Goal: Task Accomplishment & Management: Complete application form

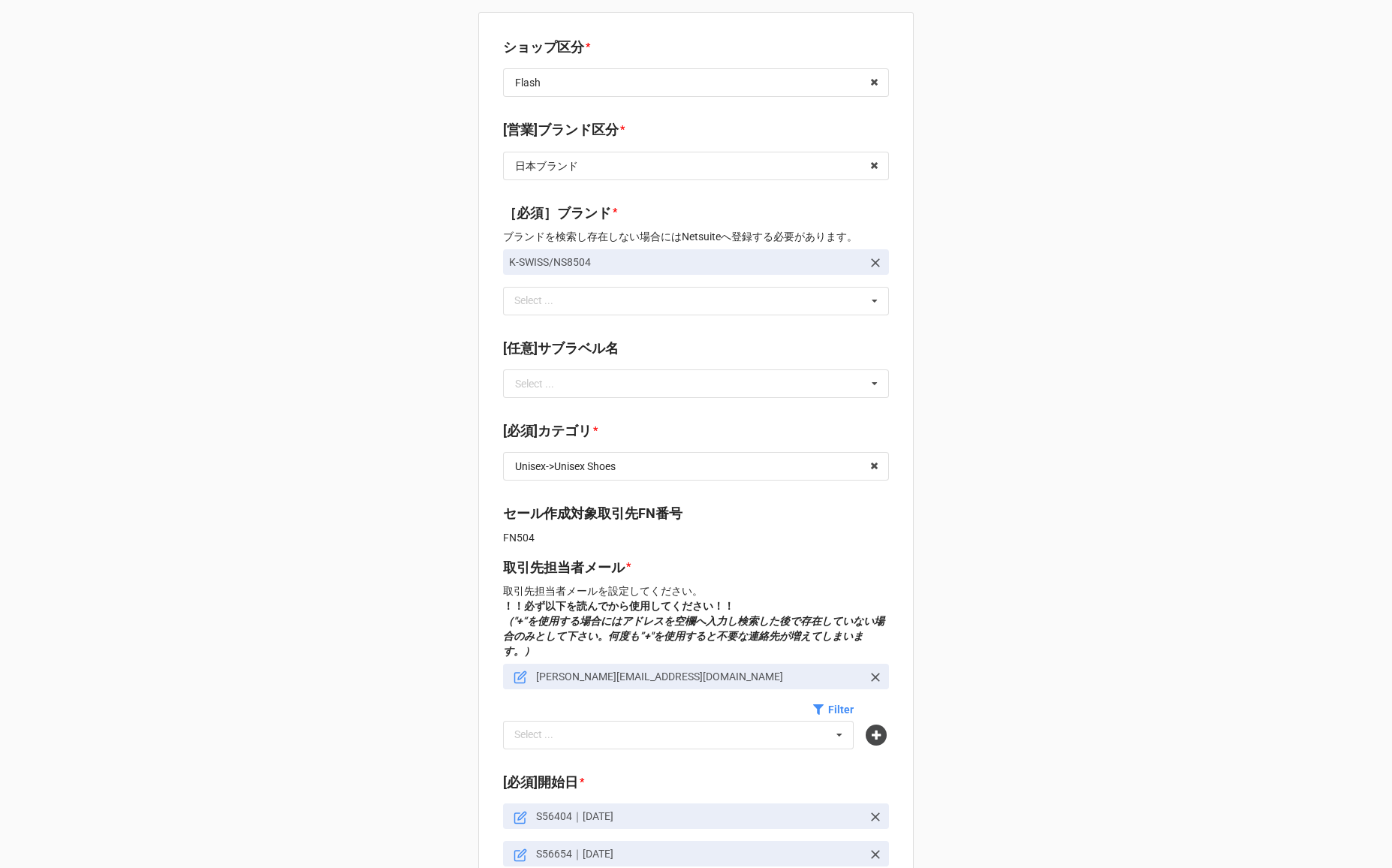
scroll to position [393, 0]
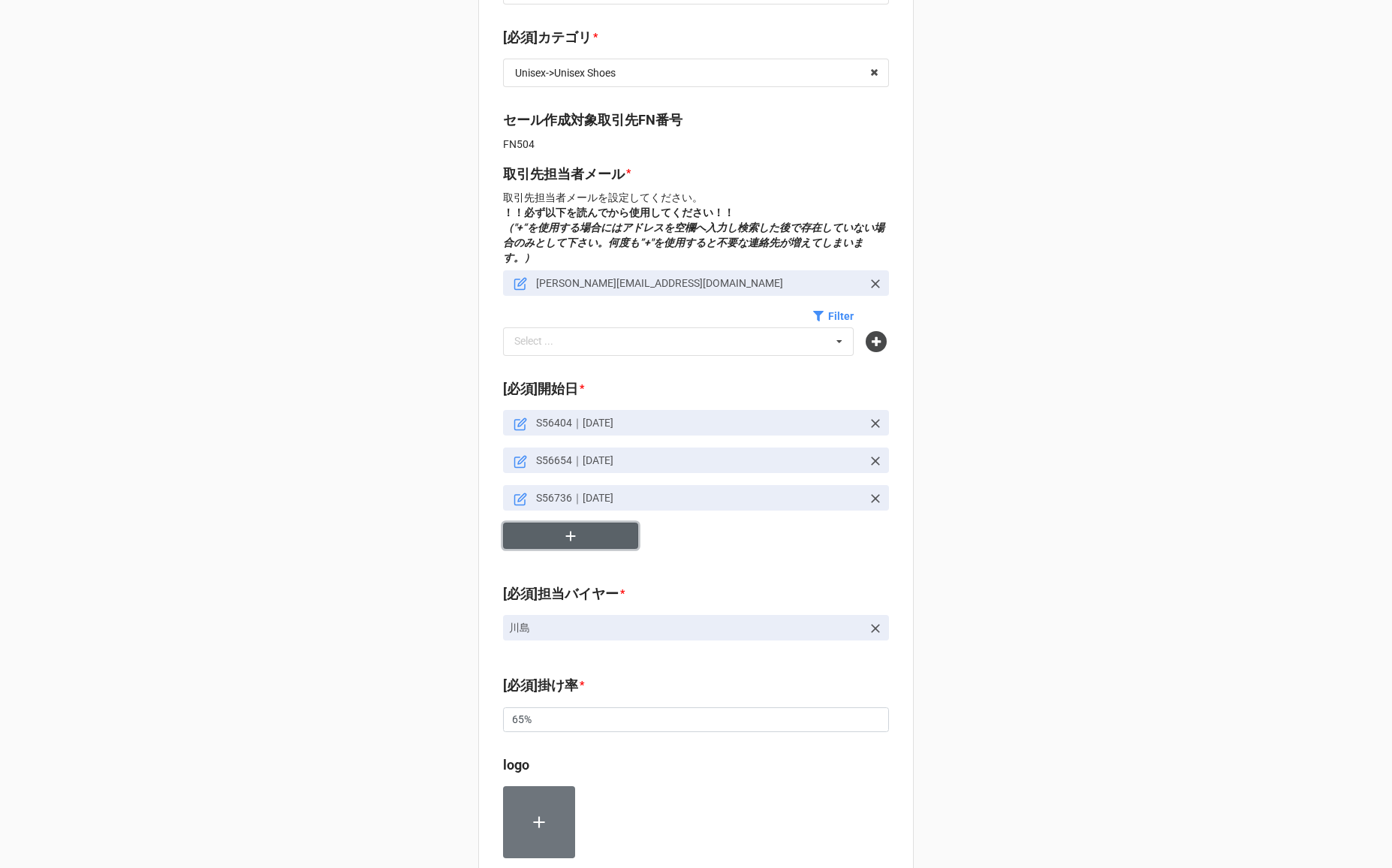
click at [572, 528] on icon "button" at bounding box center [570, 536] width 16 height 16
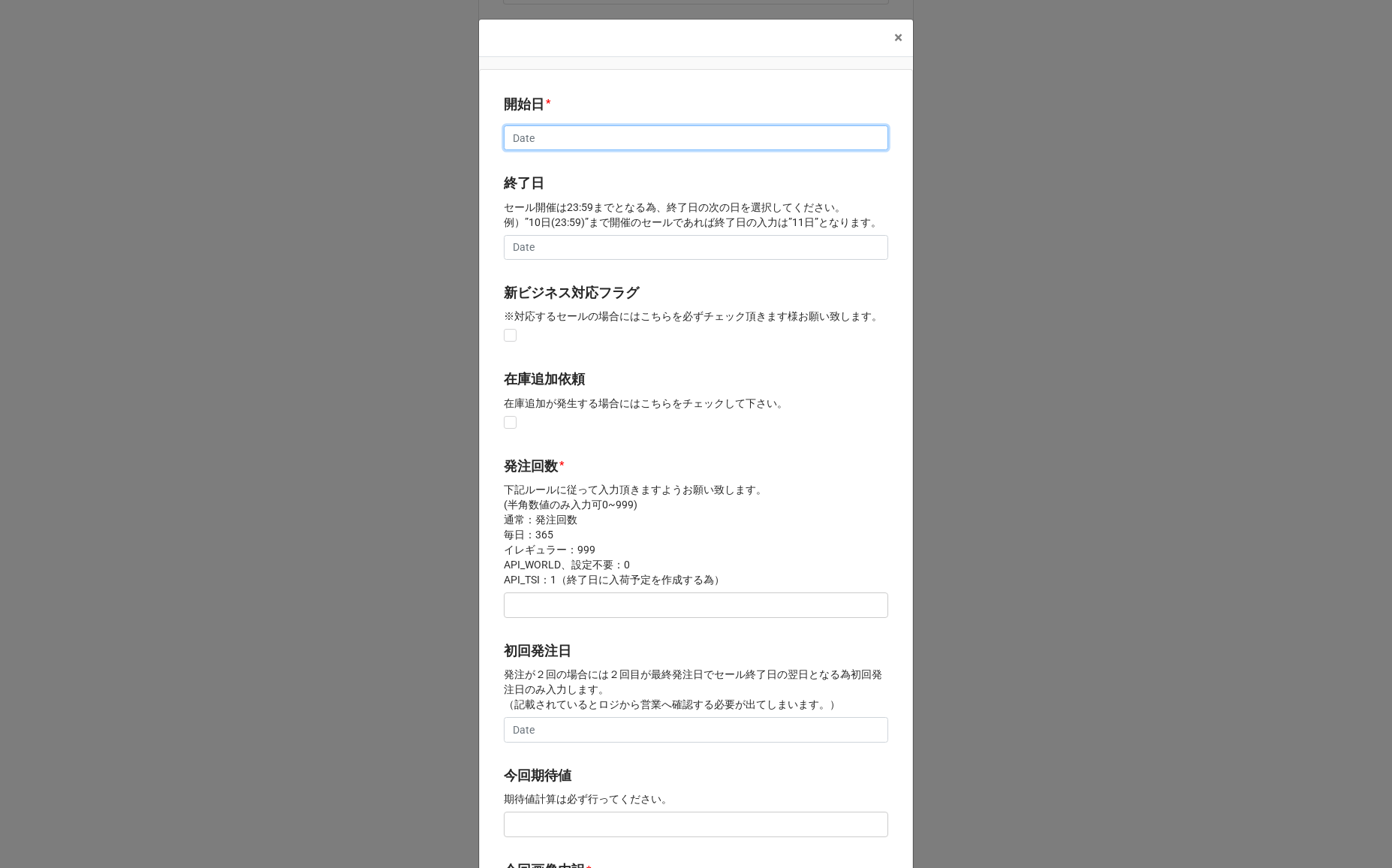
click at [588, 142] on input "text" at bounding box center [696, 138] width 385 height 26
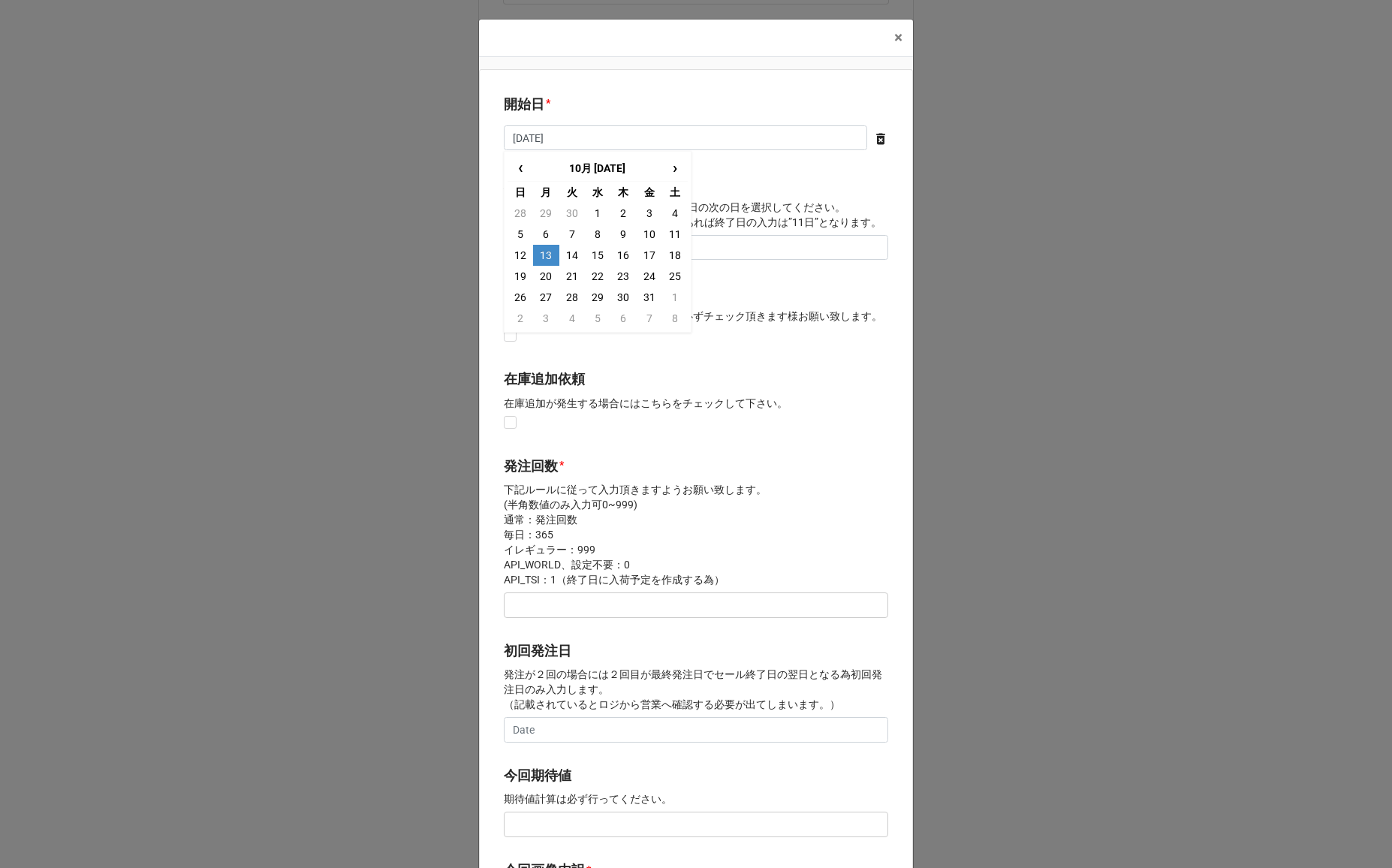
click at [542, 256] on td "13" at bounding box center [546, 255] width 26 height 21
type input "2025/10/13"
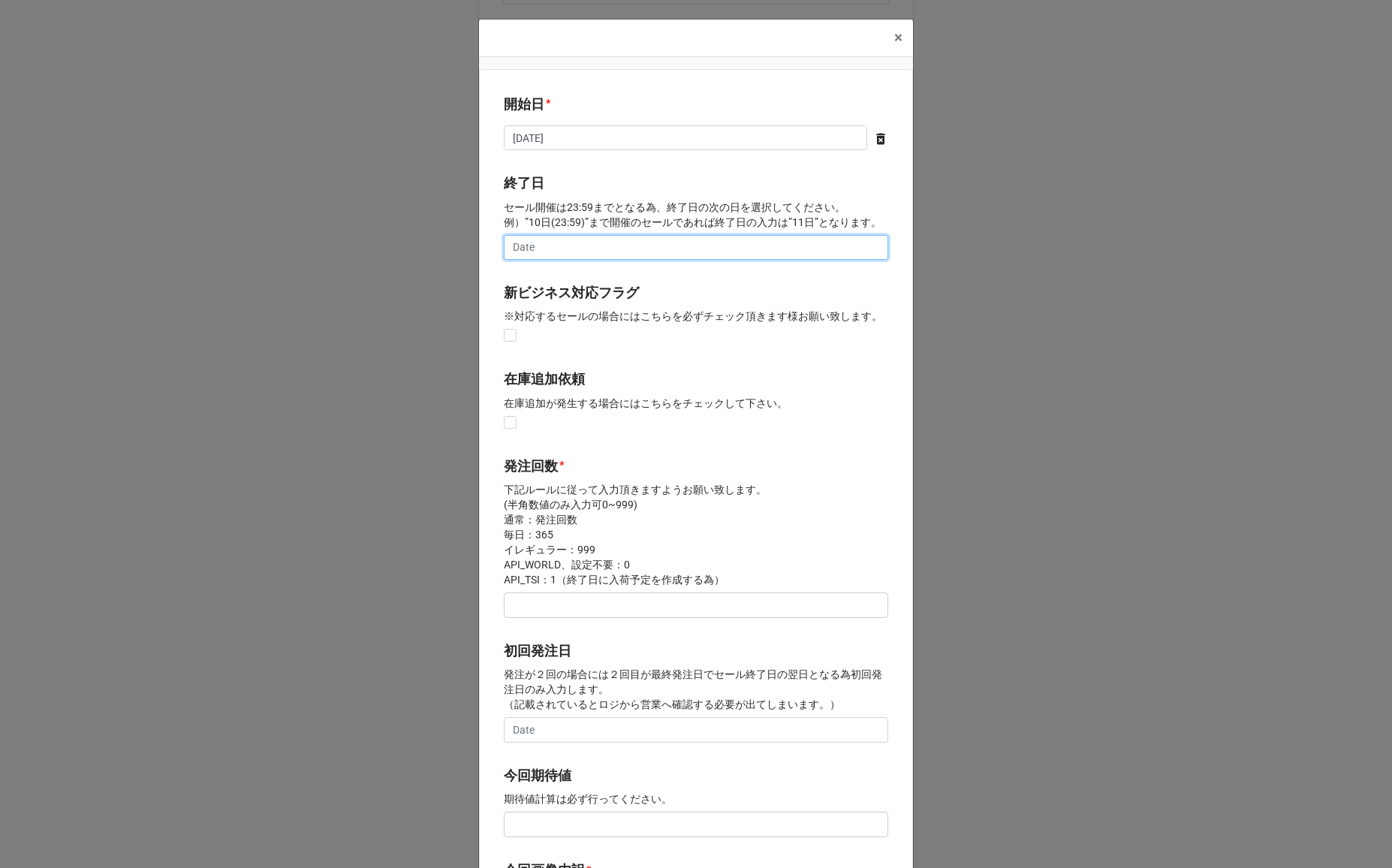
click at [542, 255] on input "text" at bounding box center [696, 247] width 385 height 26
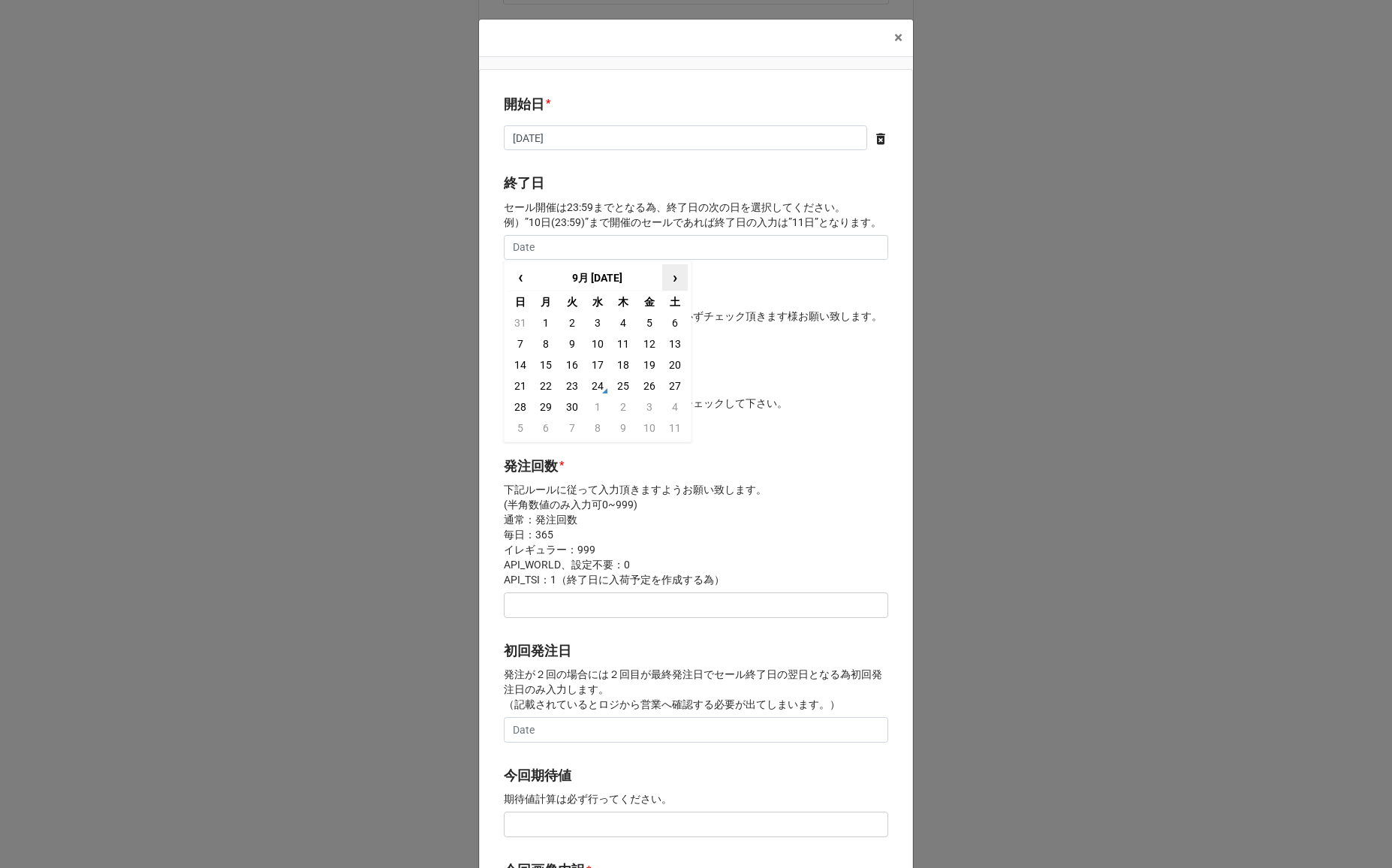
click at [673, 280] on span "›" at bounding box center [675, 278] width 24 height 25
click at [548, 386] on td "20" at bounding box center [546, 386] width 26 height 21
type input "2025/10/20"
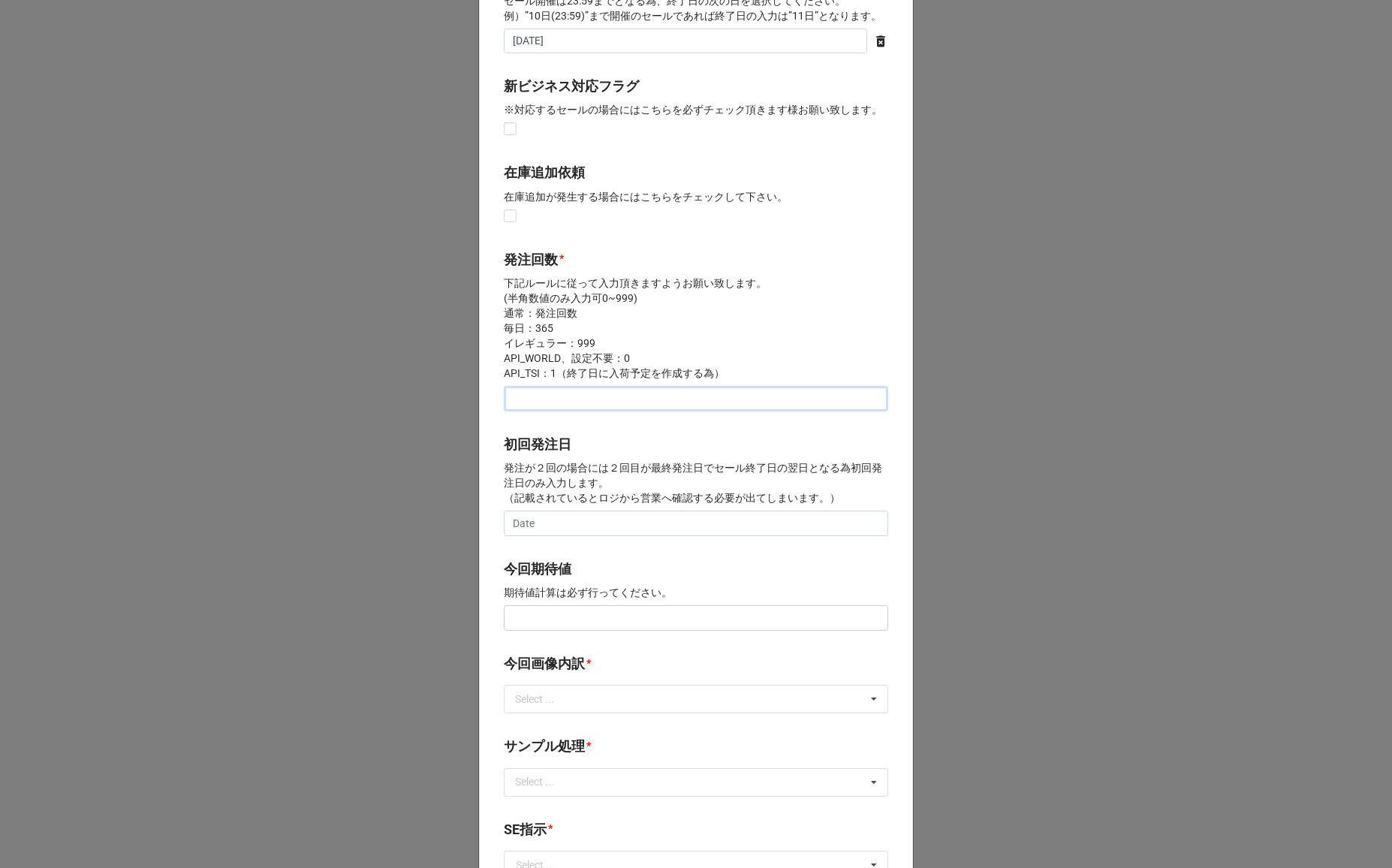
click at [547, 411] on input "text" at bounding box center [696, 398] width 385 height 26
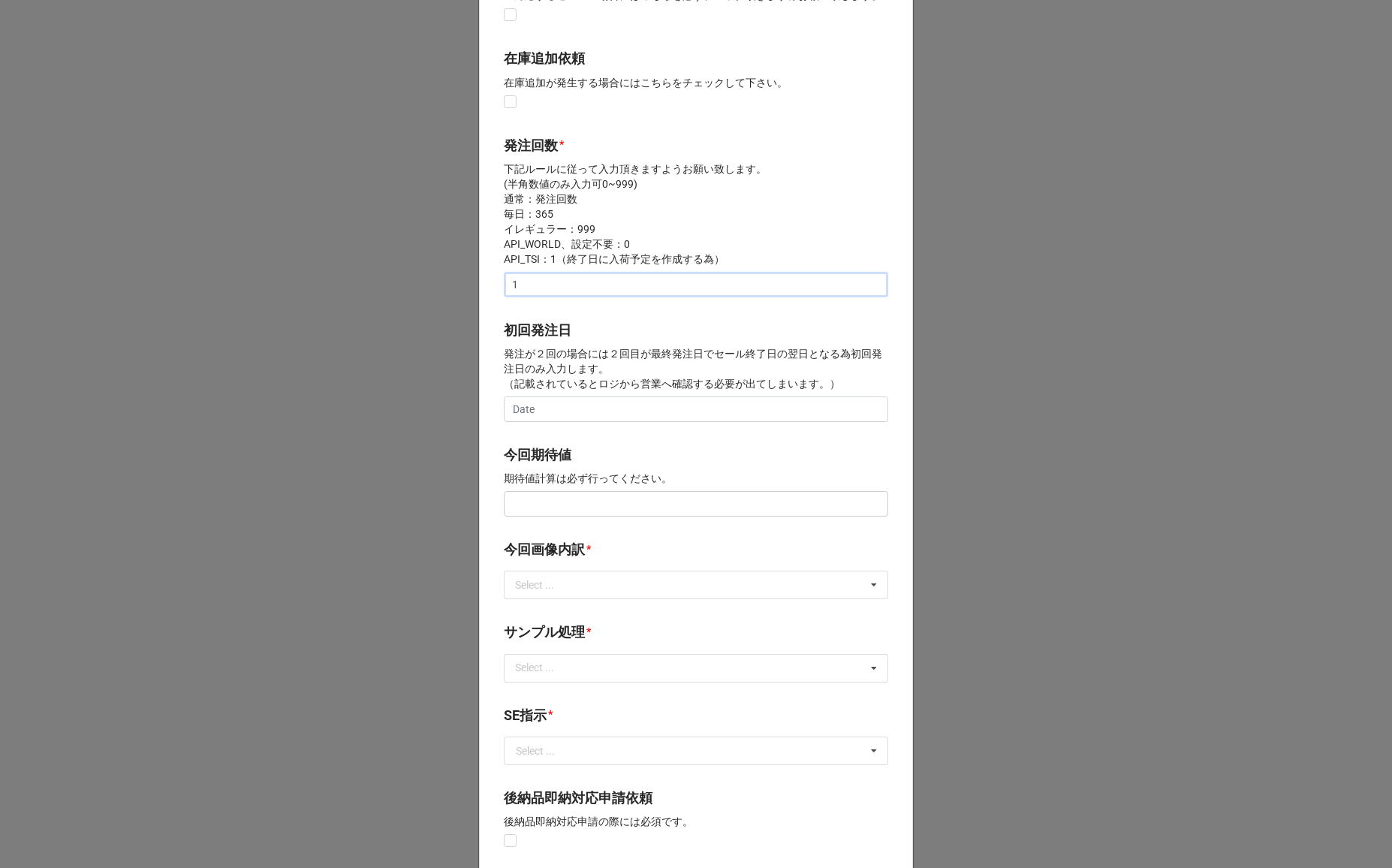
scroll to position [325, 0]
type input "1"
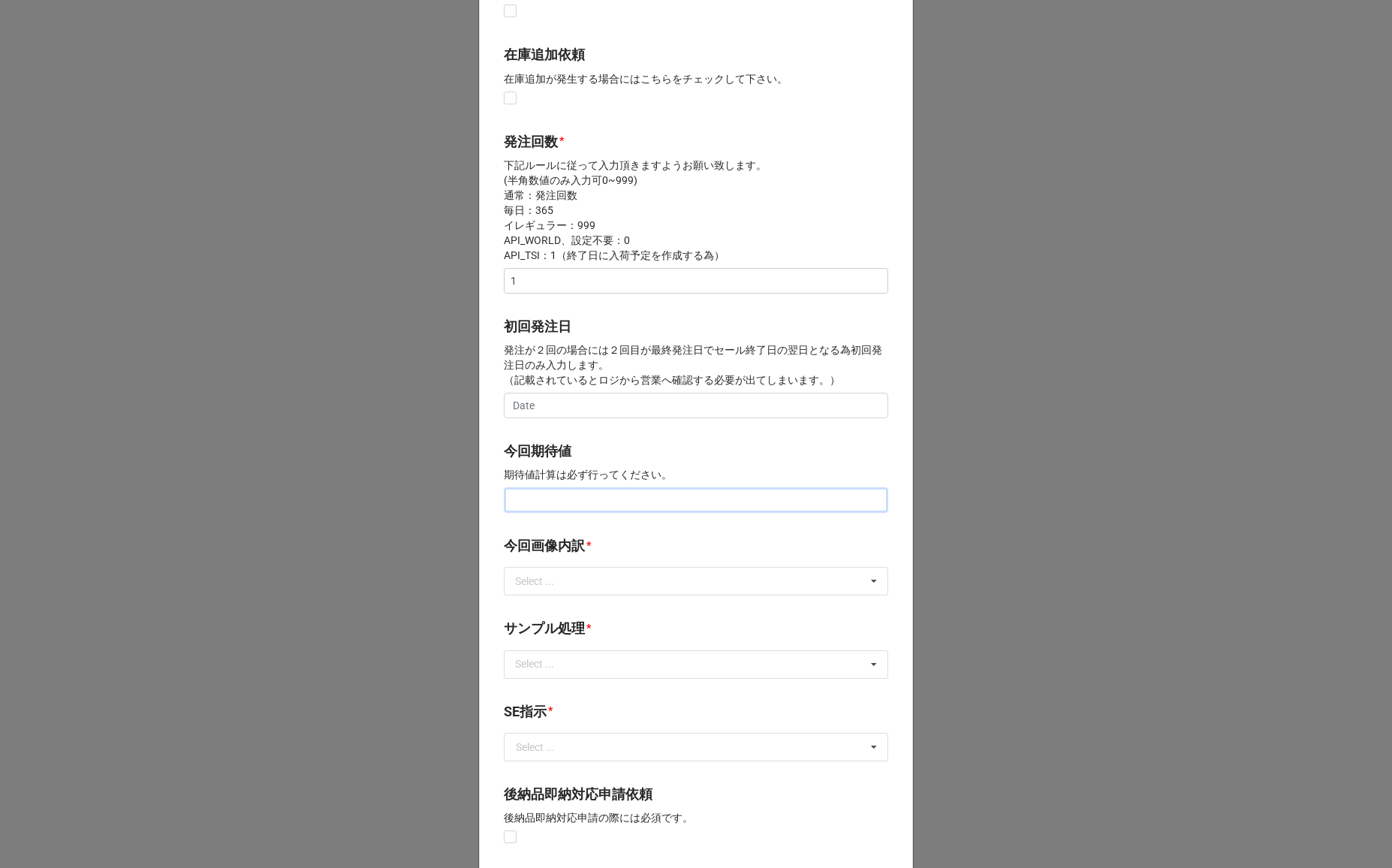
click at [546, 501] on input "text" at bounding box center [696, 500] width 385 height 26
type input "¥100,000"
click at [544, 584] on div "Select ..." at bounding box center [544, 581] width 65 height 17
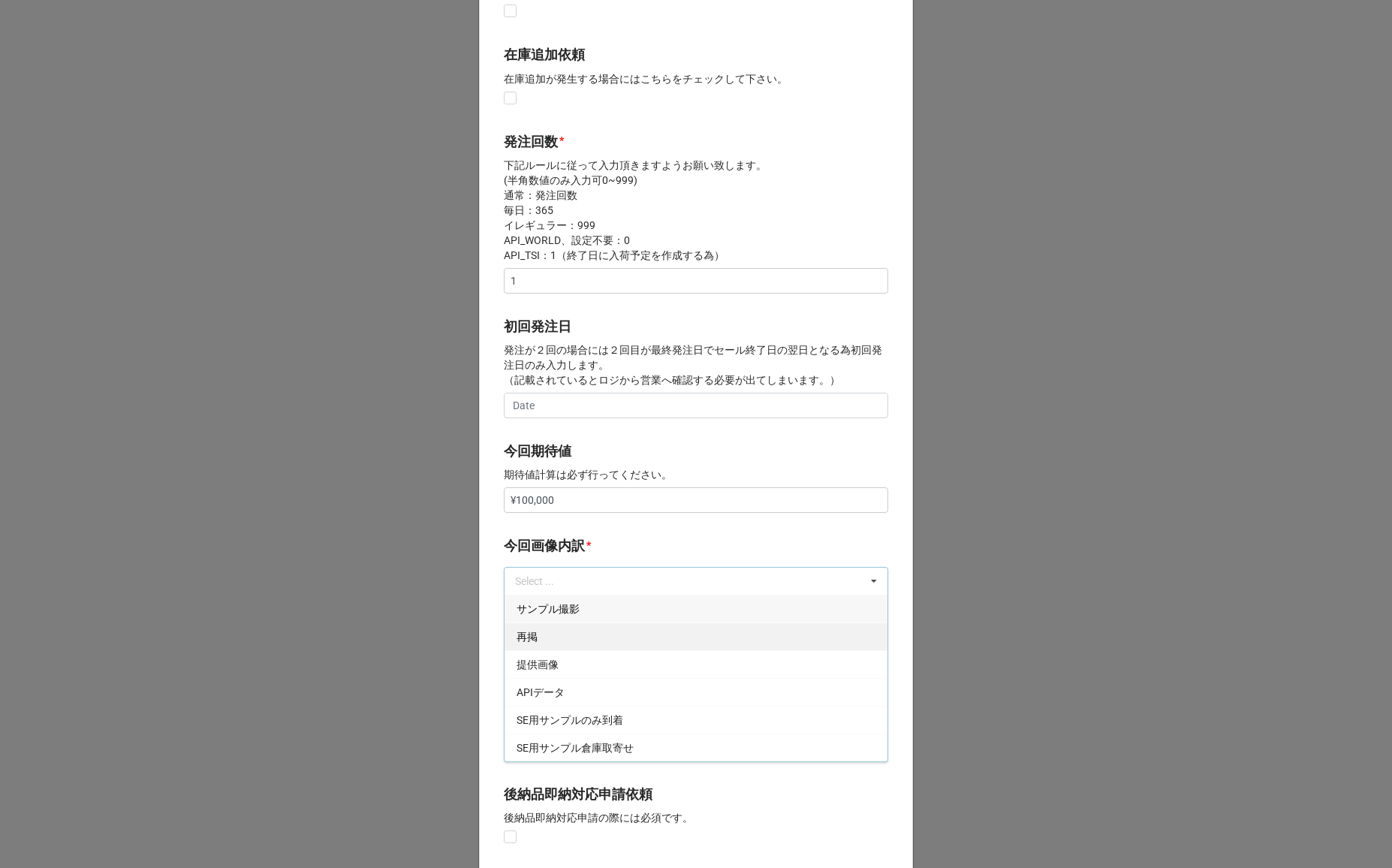
click at [534, 638] on div "再掲" at bounding box center [696, 637] width 383 height 28
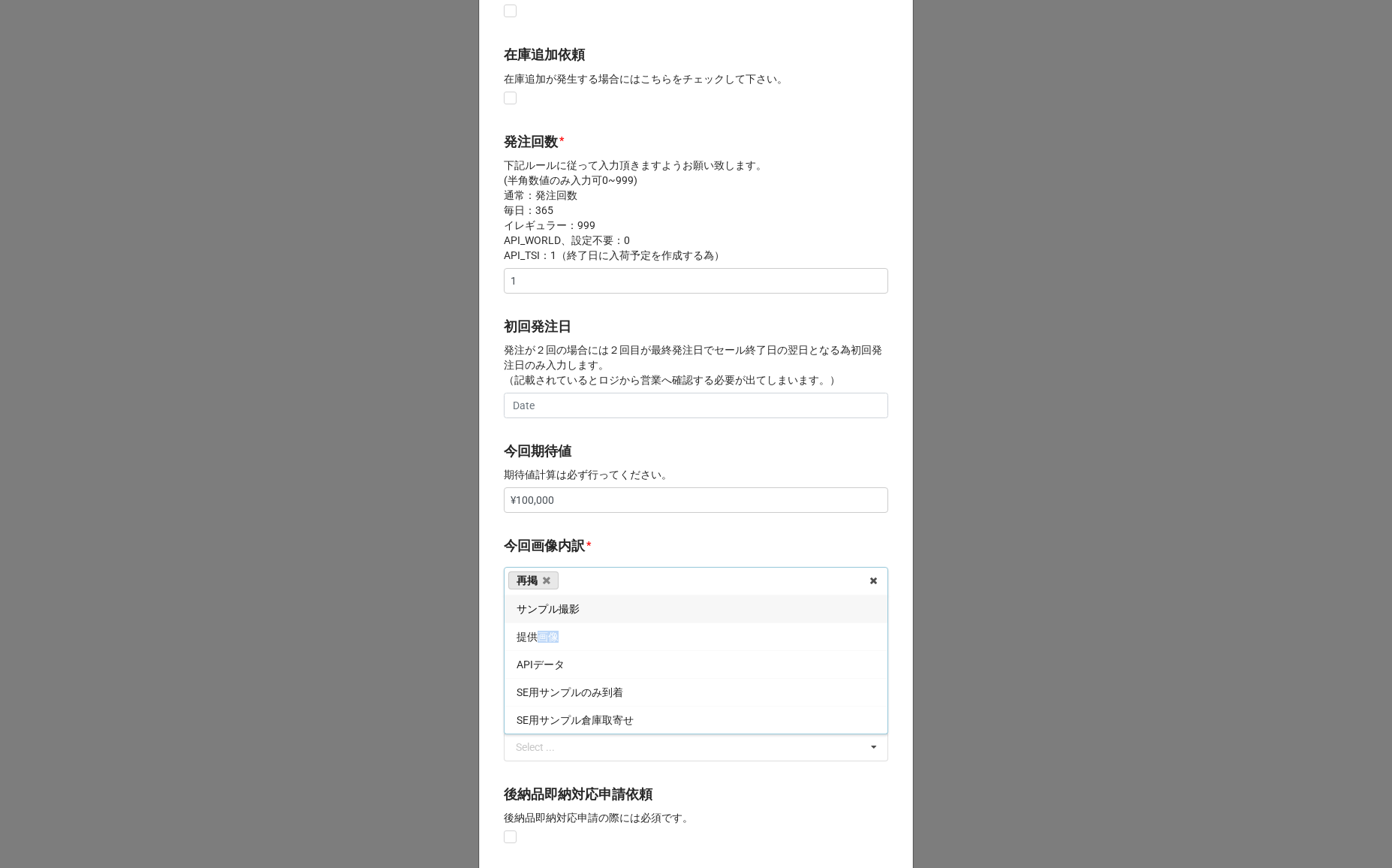
click at [534, 638] on span "提供画像" at bounding box center [537, 636] width 42 height 12
click at [598, 556] on b "今回画像内訳 *" at bounding box center [696, 548] width 385 height 27
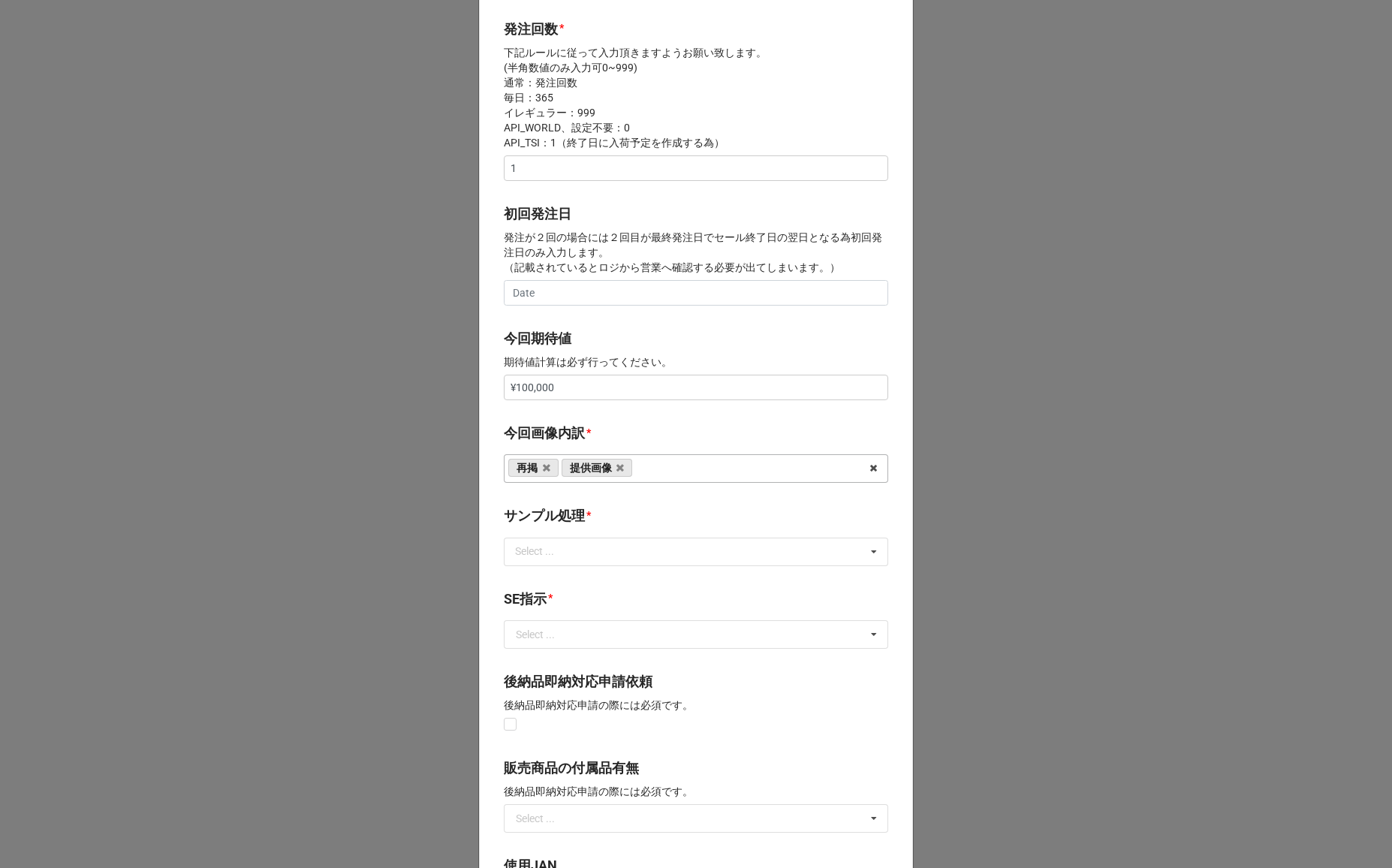
scroll to position [515, 0]
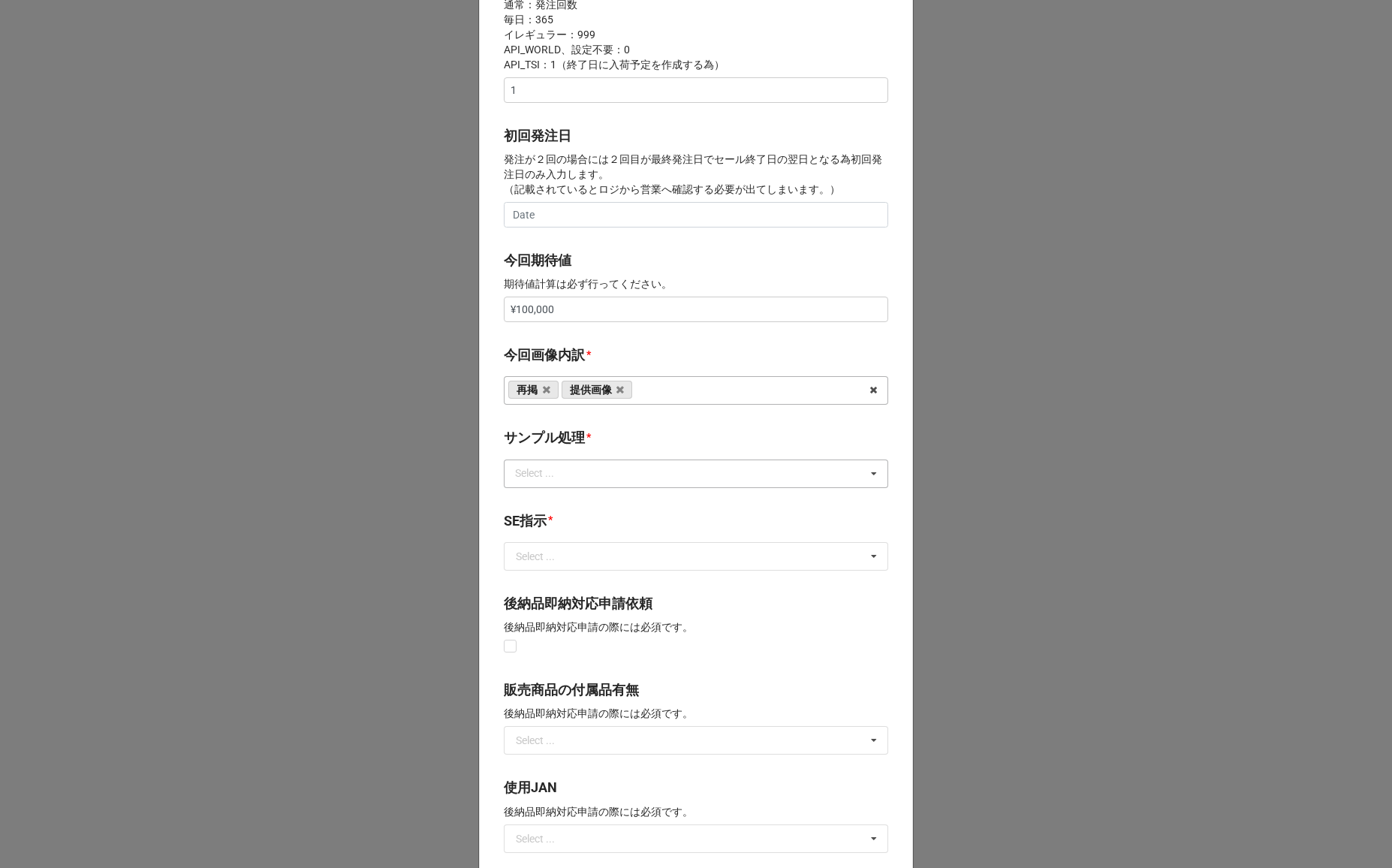
click at [577, 481] on div "Select ... なし 入庫 返却 処分 担当バイヤーへ" at bounding box center [696, 474] width 385 height 28
click at [568, 503] on div "なし" at bounding box center [696, 501] width 383 height 28
click at [618, 445] on b "サンプル処理 *" at bounding box center [696, 440] width 385 height 27
click at [569, 558] on input "text" at bounding box center [697, 556] width 383 height 27
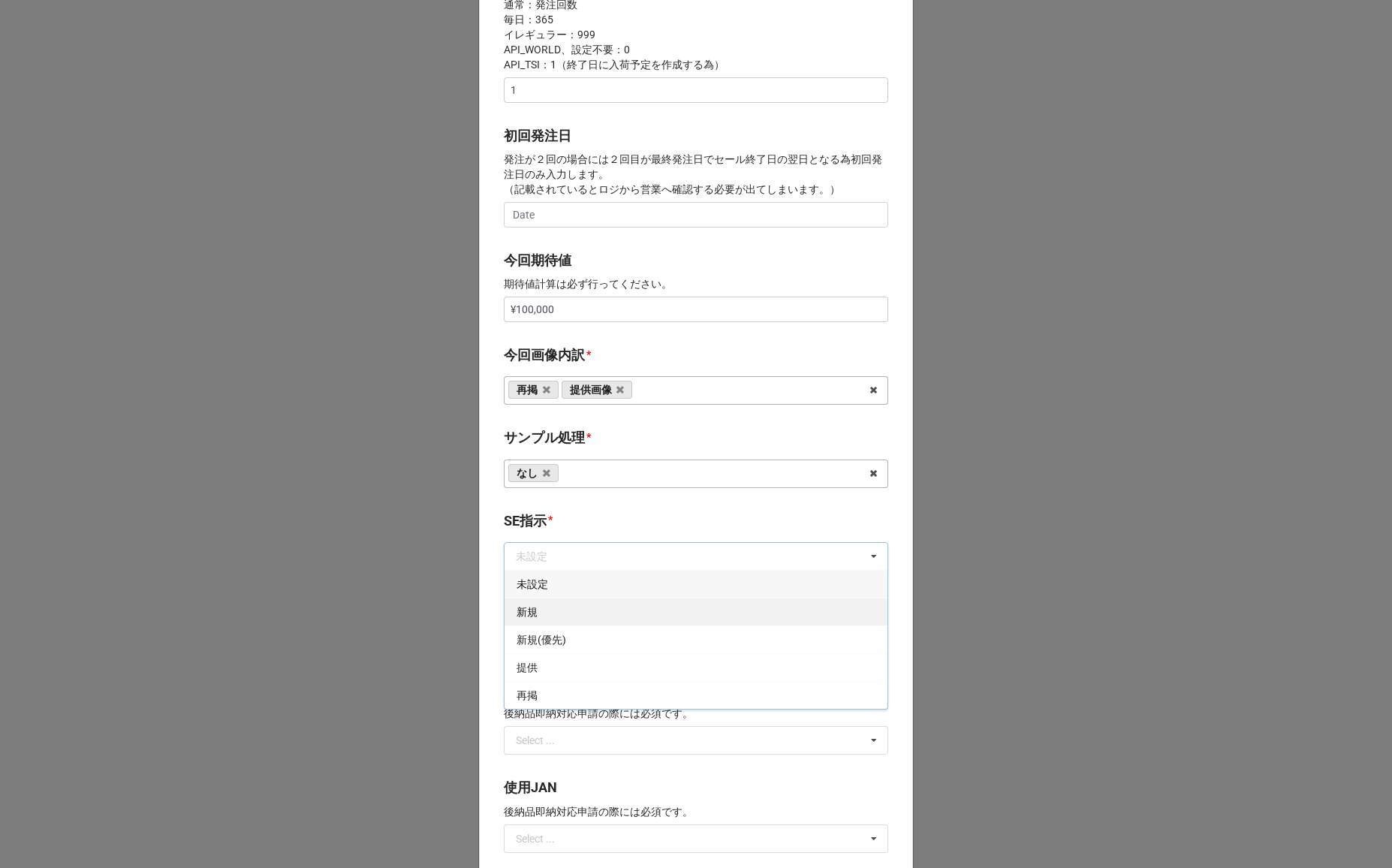
click at [547, 617] on div "新規" at bounding box center [696, 612] width 383 height 28
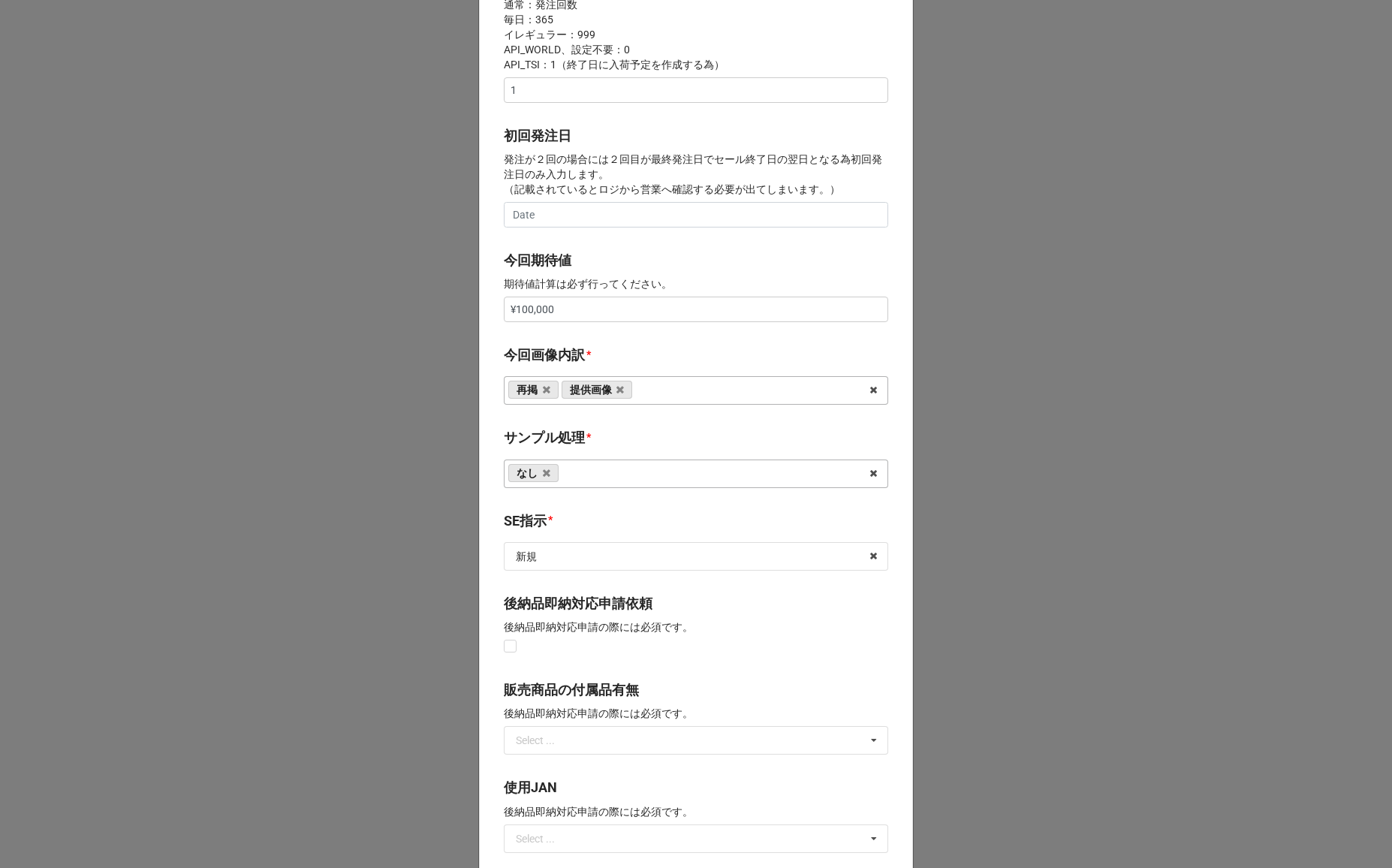
click at [591, 528] on b "SE指示 *" at bounding box center [696, 524] width 385 height 27
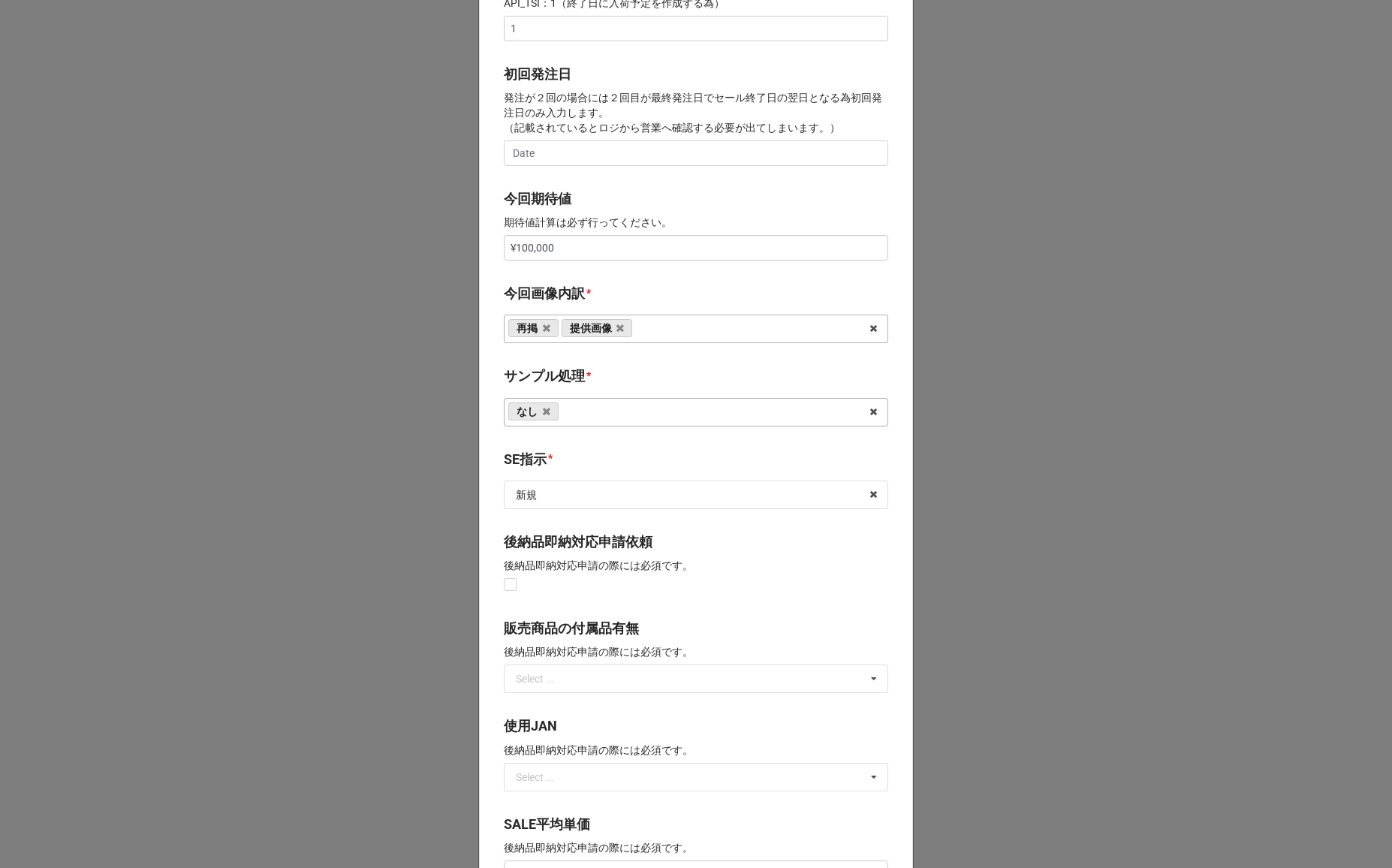
scroll to position [587, 0]
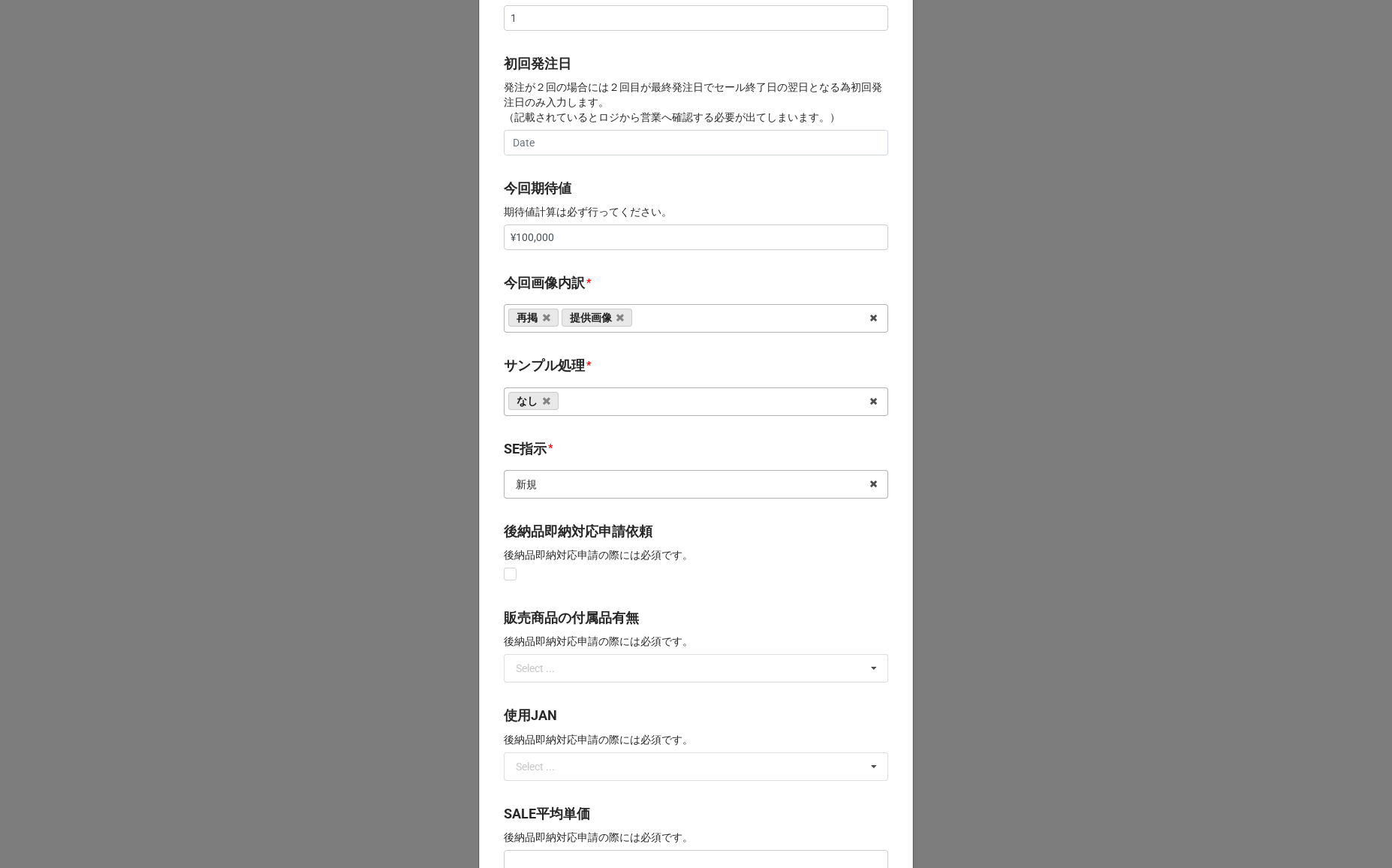
click at [567, 479] on input "text" at bounding box center [697, 484] width 383 height 27
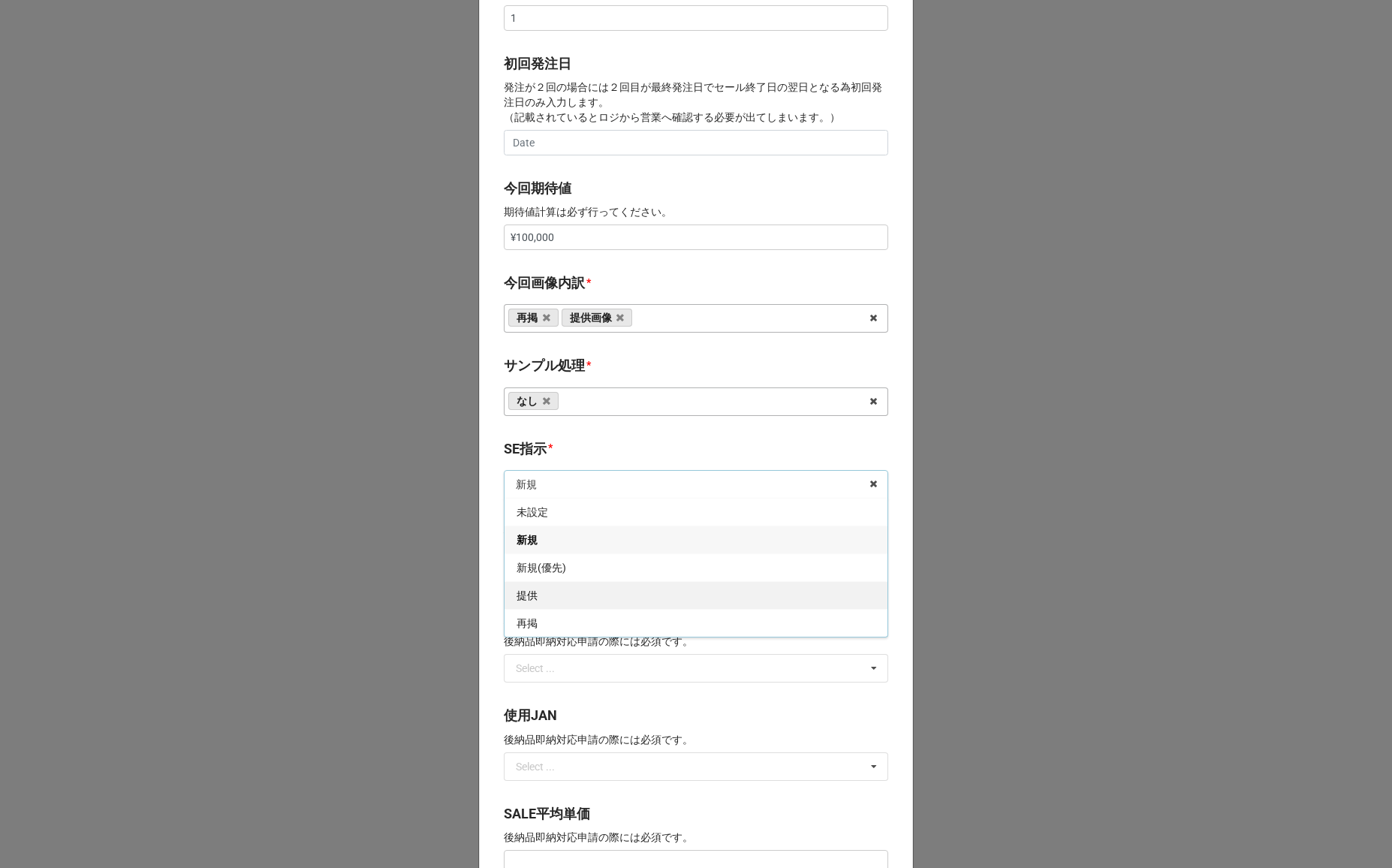
click at [555, 596] on div "提供" at bounding box center [696, 595] width 383 height 28
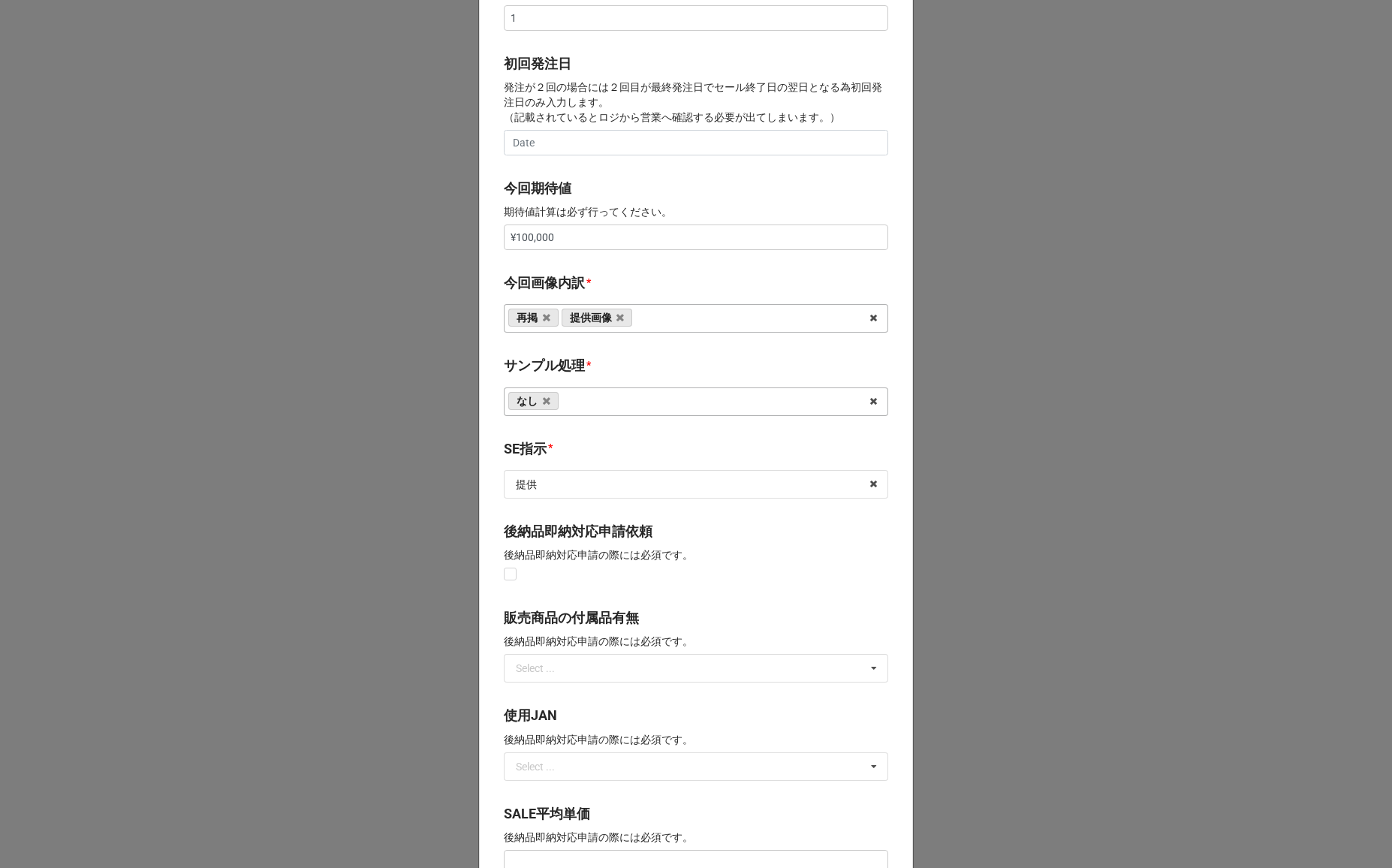
click at [603, 435] on div "開始日 * 2025/10/13 ‹ 10月 2025 › 日 月 火 水 木 金 土 28 29 30 1 2 3 4 5 6 7 8 9 10 11 12…" at bounding box center [695, 224] width 434 height 1484
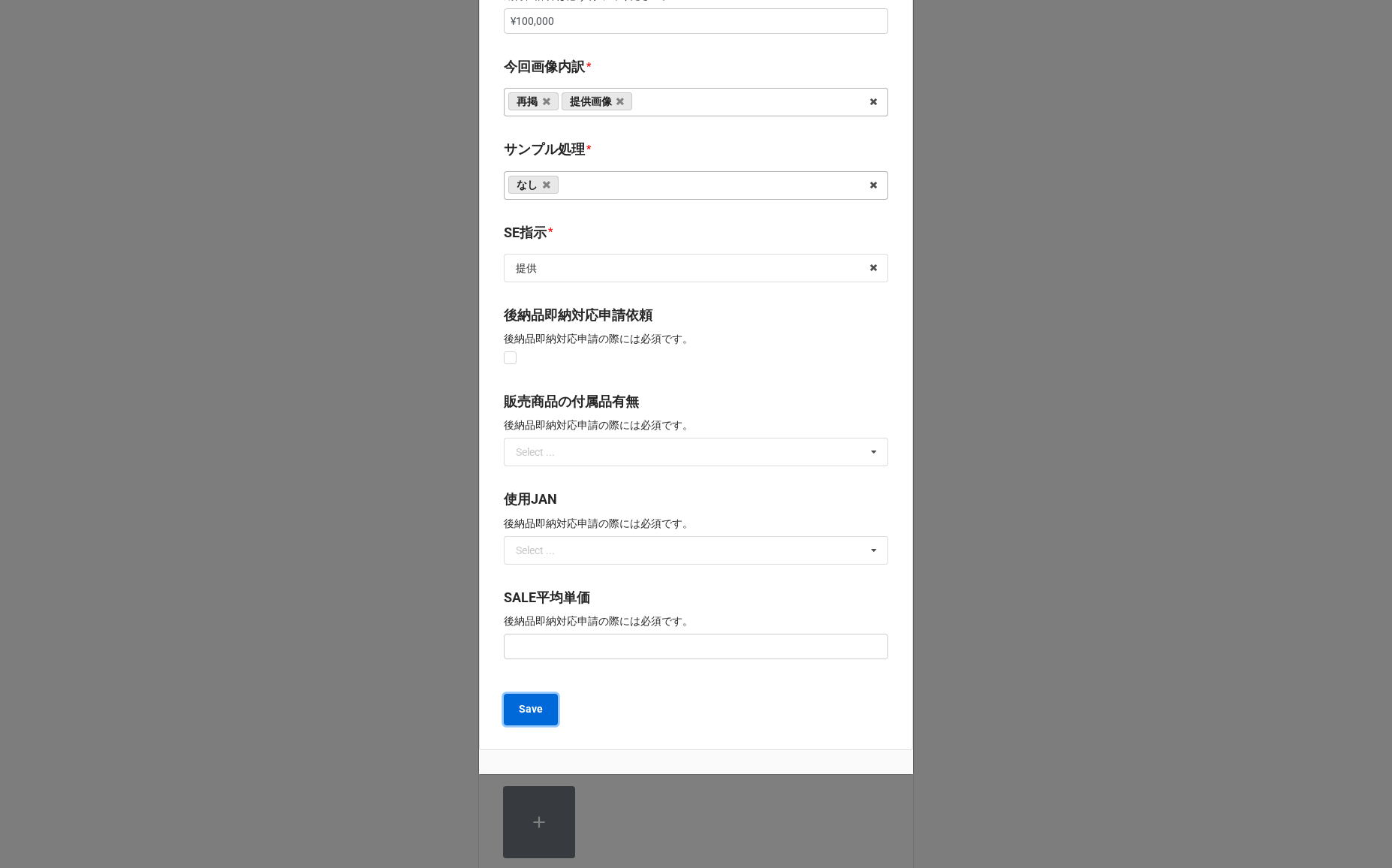
click at [520, 715] on b "Save" at bounding box center [530, 709] width 24 height 16
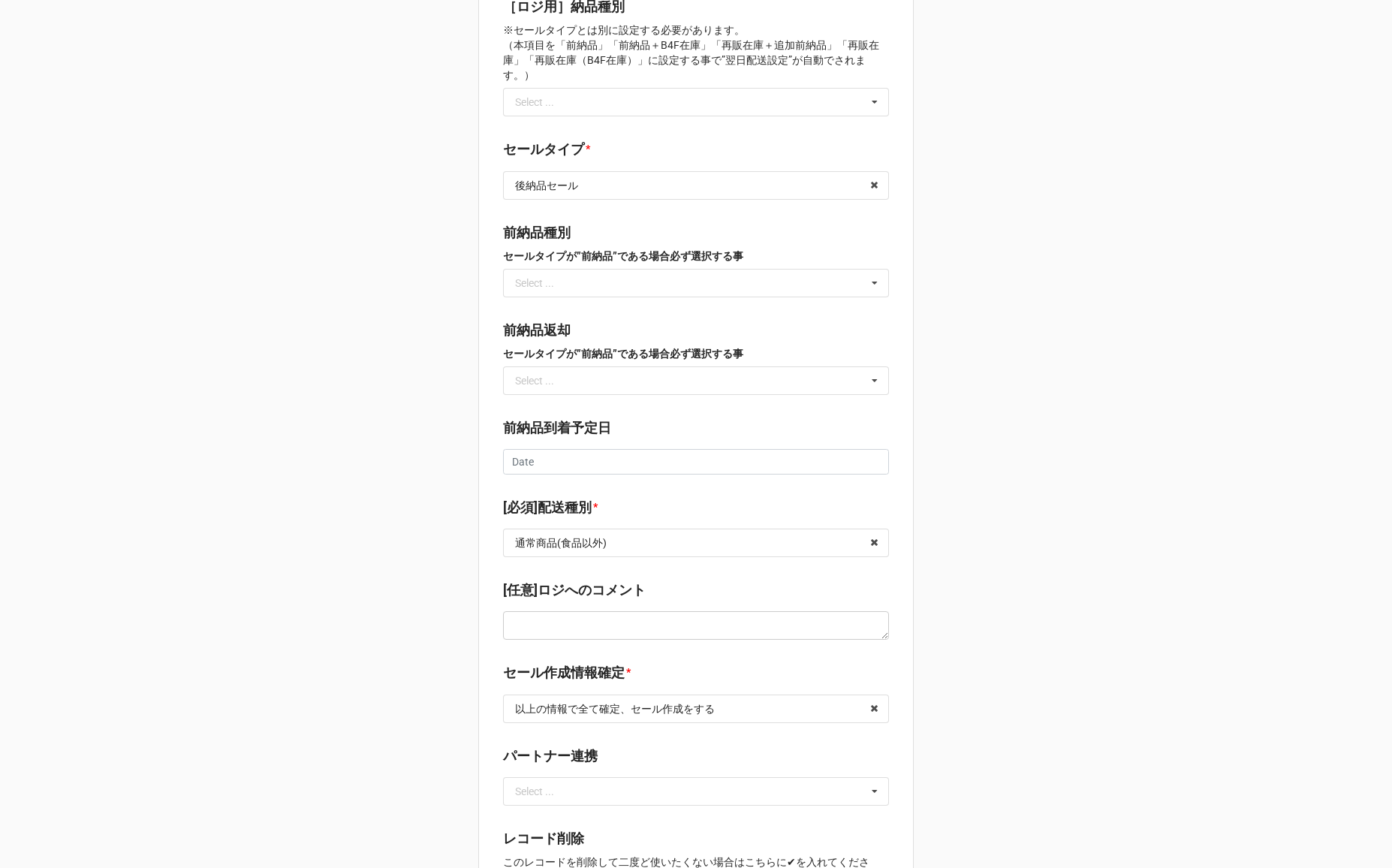
scroll to position [1795, 0]
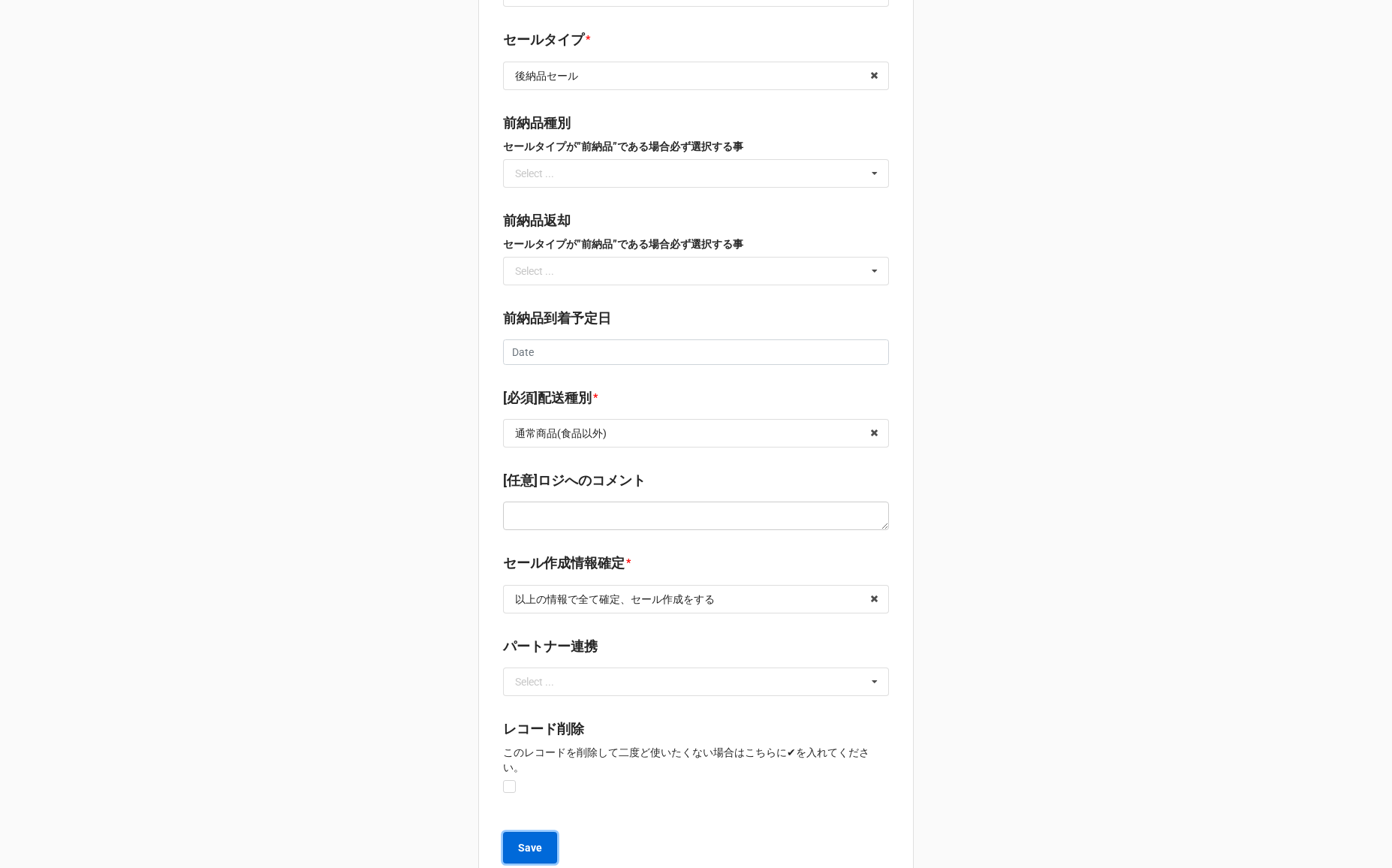
click at [526, 840] on b "Save" at bounding box center [529, 848] width 24 height 16
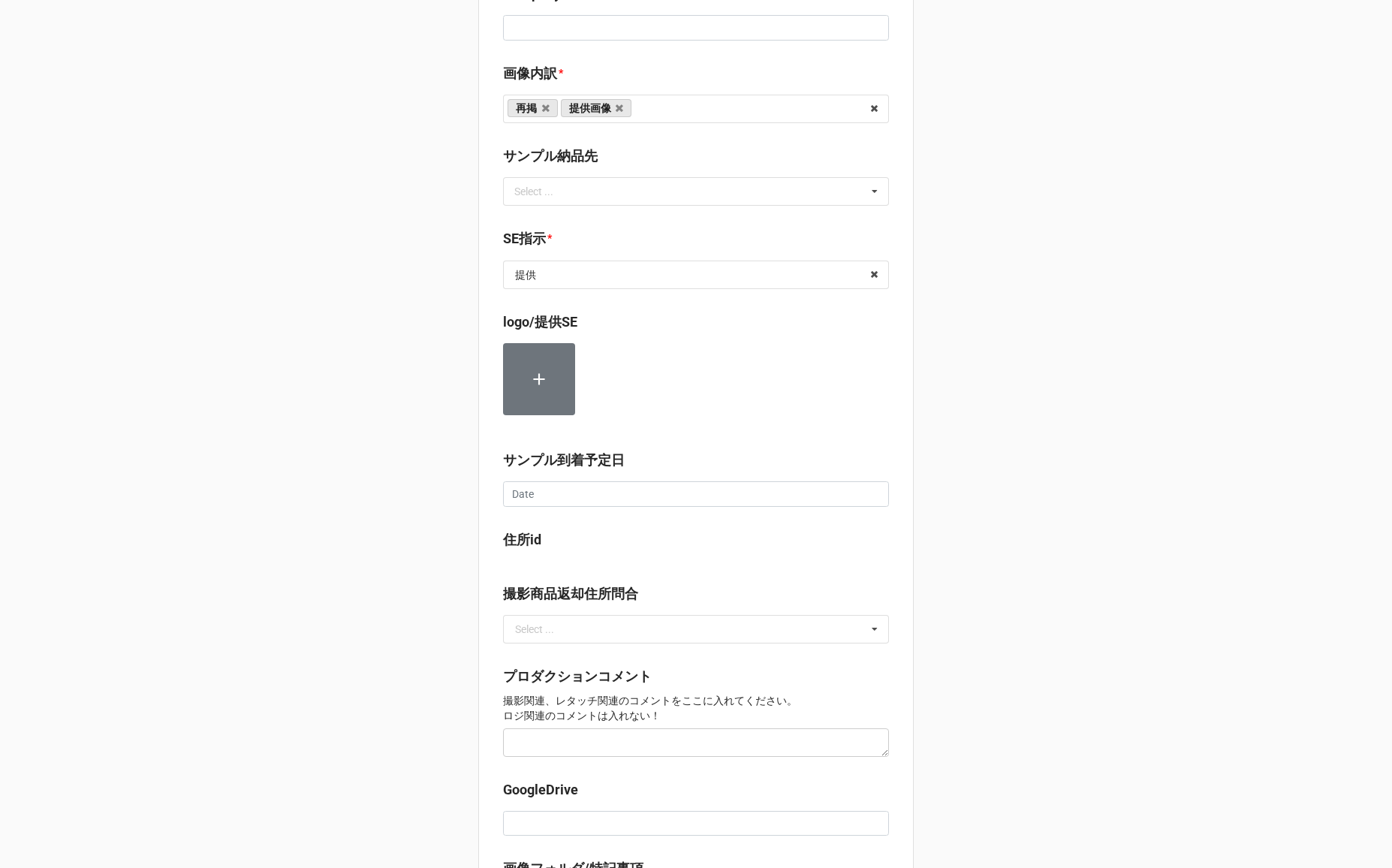
scroll to position [757, 0]
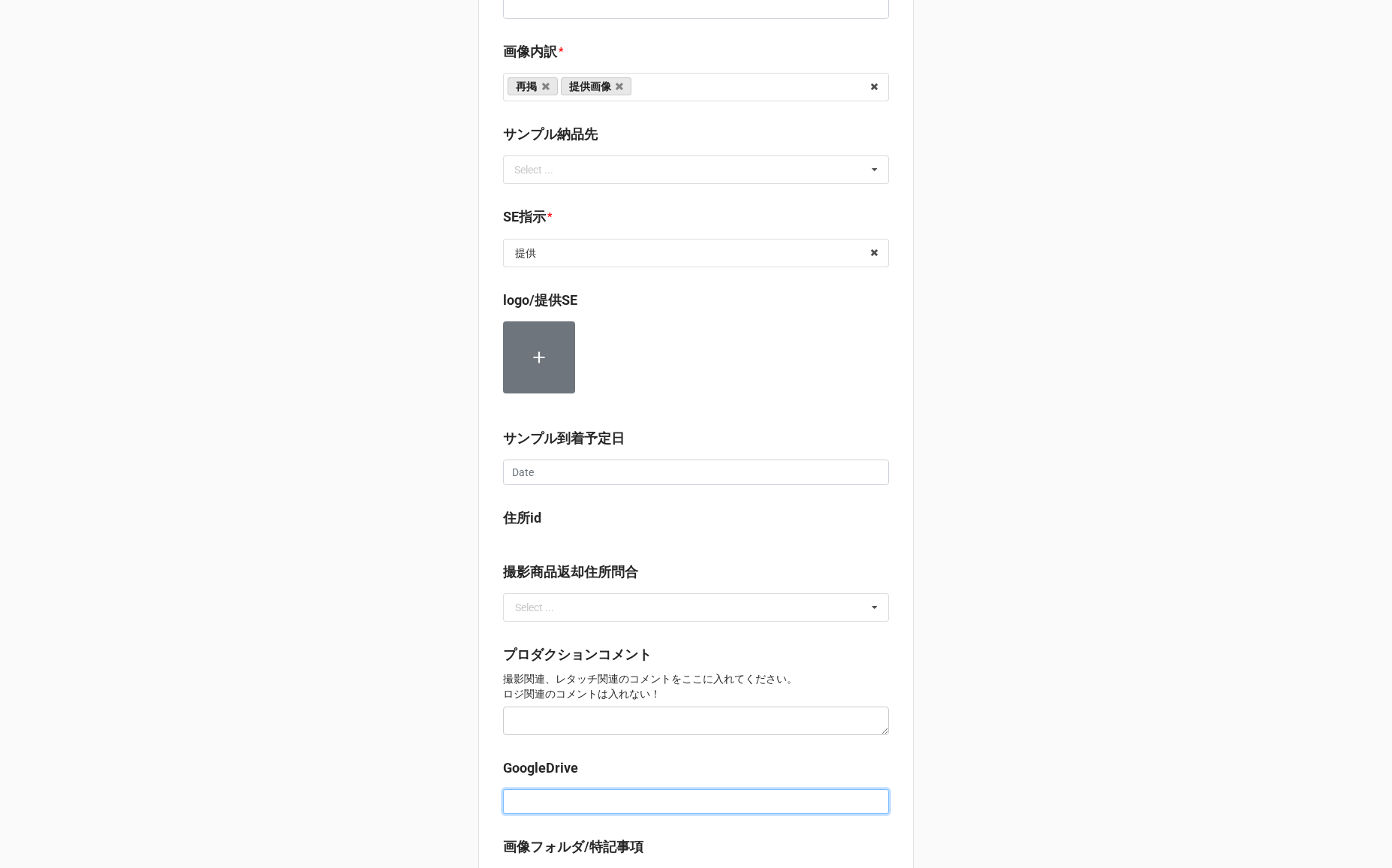
click at [529, 794] on input at bounding box center [695, 802] width 386 height 26
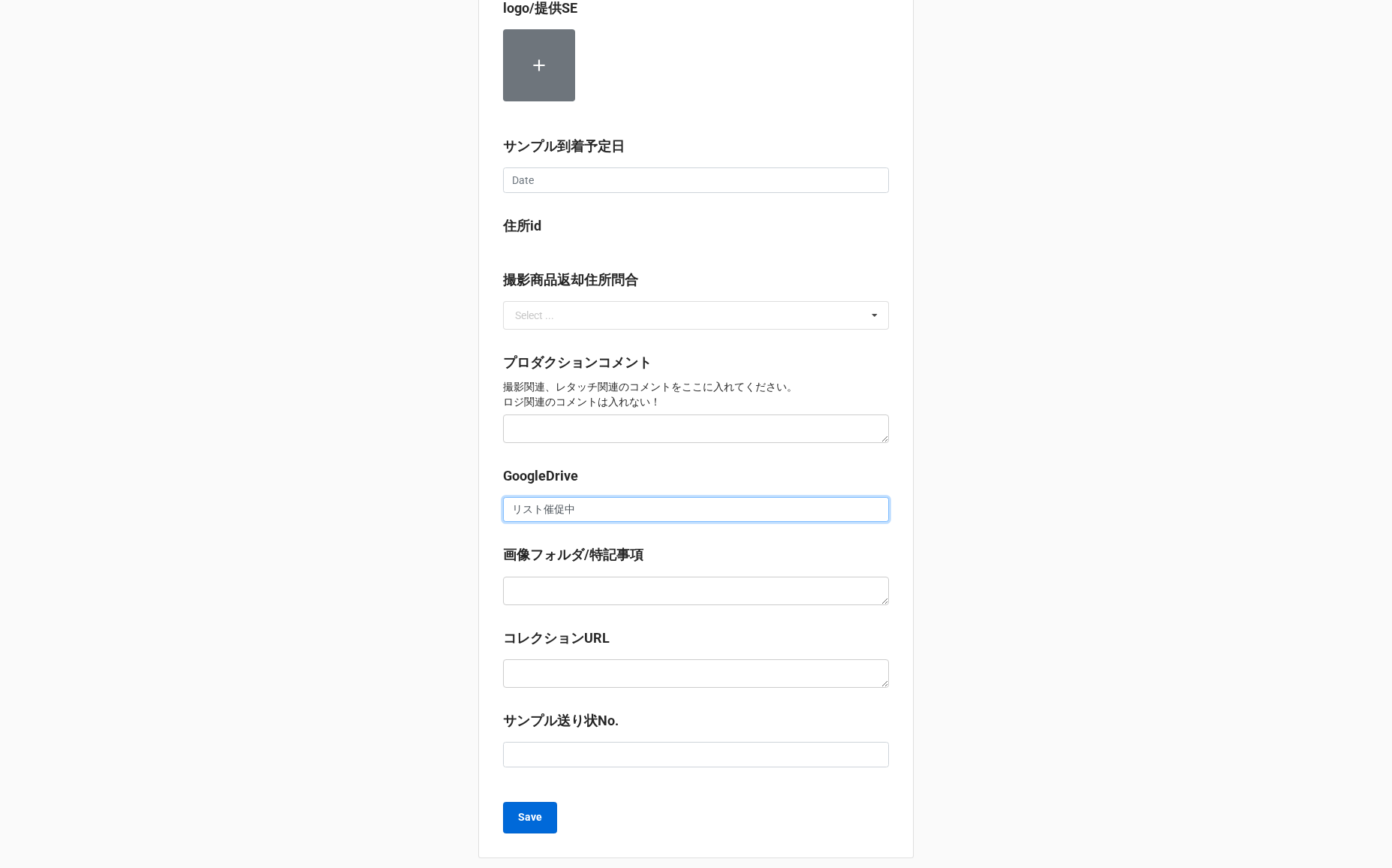
type input "リスト催促中"
click at [528, 809] on b "Save" at bounding box center [529, 817] width 24 height 16
